Goal: Task Accomplishment & Management: Manage account settings

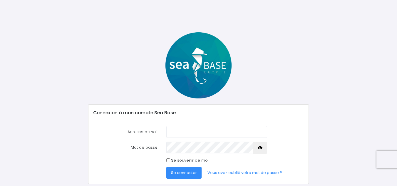
type input "[EMAIL_ADDRESS][DOMAIN_NAME]"
click at [195, 172] on span "Se connecter" at bounding box center [184, 173] width 26 height 6
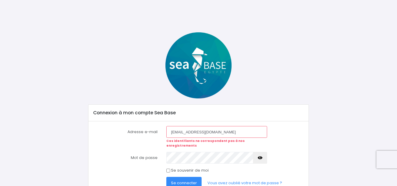
click at [175, 180] on span "Se connecter" at bounding box center [184, 183] width 26 height 6
click at [260, 158] on icon "button" at bounding box center [260, 158] width 5 height 0
click at [143, 153] on div "Mot de passe" at bounding box center [198, 158] width 219 height 12
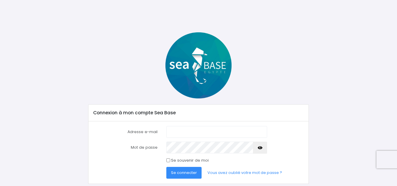
scroll to position [19, 0]
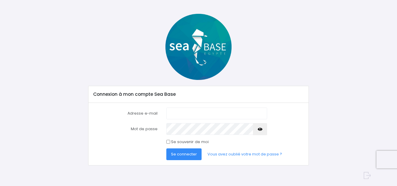
type input "jeanclaudebouley53@gmail.com"
click at [263, 130] on button "button" at bounding box center [260, 129] width 14 height 12
click at [164, 130] on div at bounding box center [217, 129] width 110 height 12
click at [184, 159] on button "Se connecter" at bounding box center [184, 155] width 35 height 12
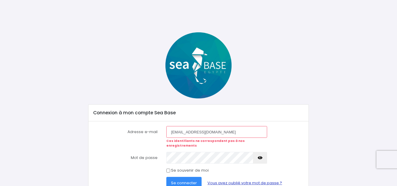
scroll to position [24, 0]
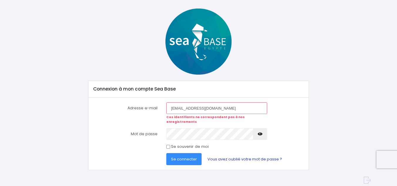
click at [246, 155] on link "Vous avez oublié votre mot de passe ?" at bounding box center [245, 159] width 84 height 12
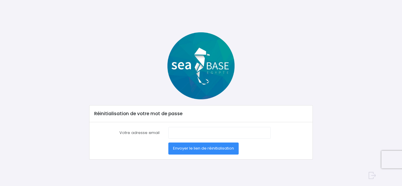
click at [139, 131] on label "Votre adresse email" at bounding box center [127, 133] width 74 height 12
click at [168, 131] on input "Votre adresse email" at bounding box center [219, 133] width 102 height 12
type input "[EMAIL_ADDRESS][DOMAIN_NAME]"
click at [182, 146] on span "Envoyer le lien de réinitialisation" at bounding box center [203, 149] width 61 height 6
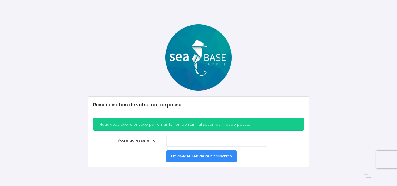
scroll to position [10, 0]
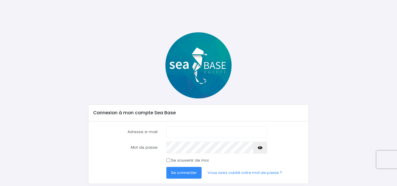
type input "[EMAIL_ADDRESS][DOMAIN_NAME]"
click at [151, 152] on div "Mot de passe" at bounding box center [198, 148] width 219 height 12
click at [263, 146] on button "button" at bounding box center [260, 148] width 14 height 12
click at [184, 169] on button "Se connecter" at bounding box center [184, 173] width 35 height 12
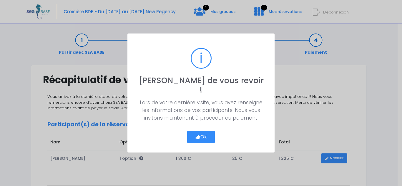
click at [210, 131] on button "Ok" at bounding box center [201, 137] width 28 height 12
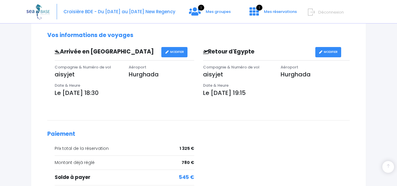
scroll to position [227, 0]
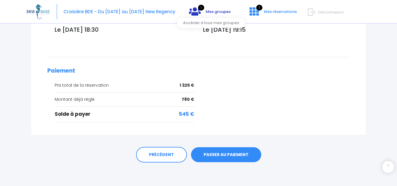
click at [219, 10] on span "Mes groupes" at bounding box center [218, 12] width 25 height 6
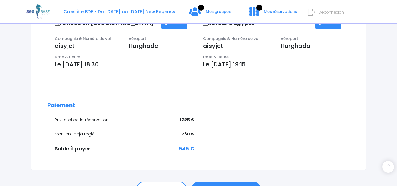
scroll to position [206, 0]
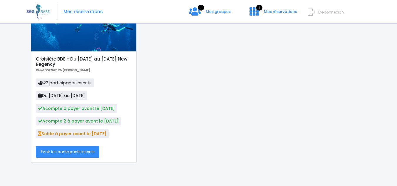
scroll to position [64, 0]
click at [75, 151] on link "Voir les participants inscrits" at bounding box center [68, 152] width 64 height 12
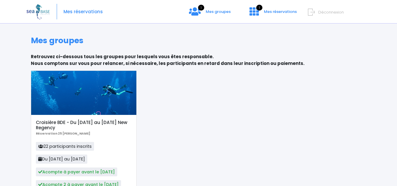
scroll to position [0, 0]
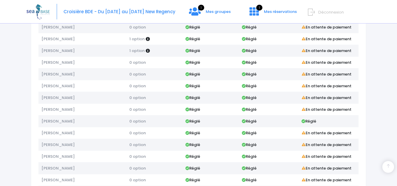
scroll to position [39, 0]
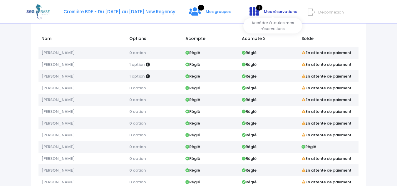
click at [259, 8] on span "1" at bounding box center [260, 8] width 6 height 6
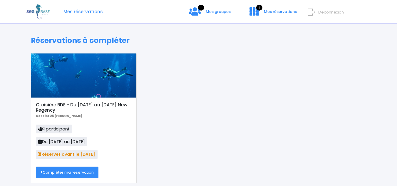
scroll to position [21, 0]
